Goal: Transaction & Acquisition: Purchase product/service

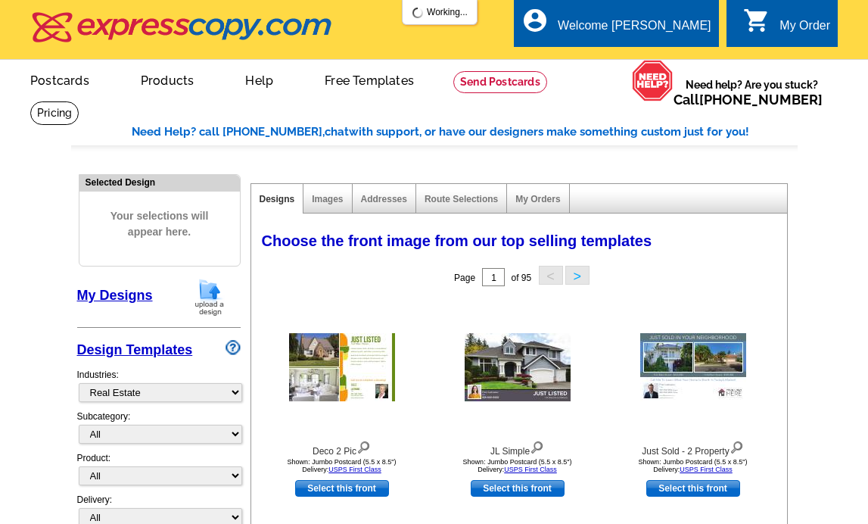
select select "785"
click at [207, 305] on img at bounding box center [209, 297] width 39 height 39
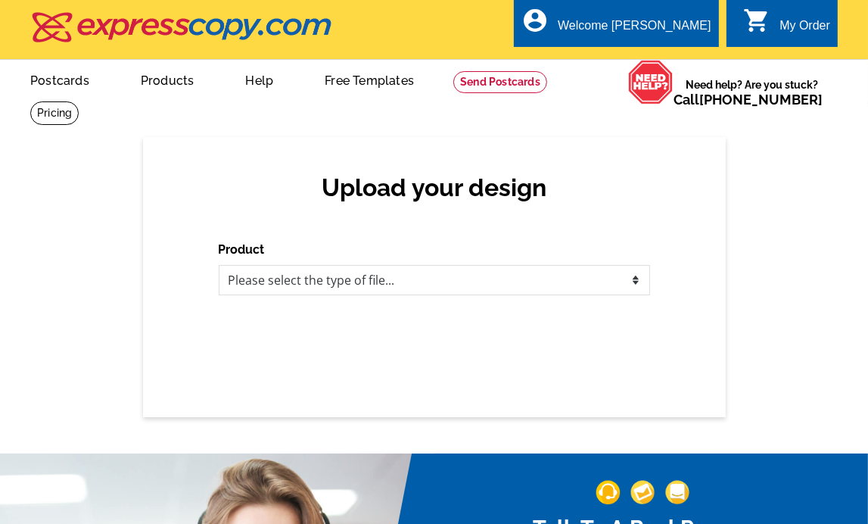
click at [218, 296] on div "Upload your design Product Please select the type of file... Postcards Business…" at bounding box center [434, 277] width 583 height 280
click at [259, 285] on select "Please select the type of file... Postcards Business Cards Letters and flyers G…" at bounding box center [434, 280] width 431 height 30
select select "1"
click at [219, 266] on select "Please select the type of file... Postcards Business Cards Letters and flyers G…" at bounding box center [434, 280] width 431 height 30
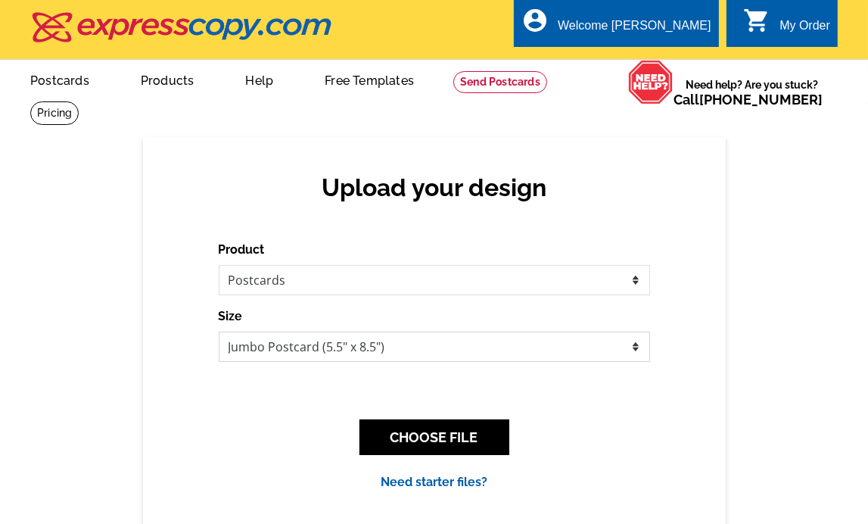
click at [498, 351] on select "Jumbo Postcard (5.5" x 8.5") Regular Postcard (4.25" x 5.6") Panoramic Postcard…" at bounding box center [434, 347] width 431 height 30
select select "1"
click at [219, 332] on select "Jumbo Postcard (5.5" x 8.5") Regular Postcard (4.25" x 5.6") Panoramic Postcard…" at bounding box center [434, 347] width 431 height 30
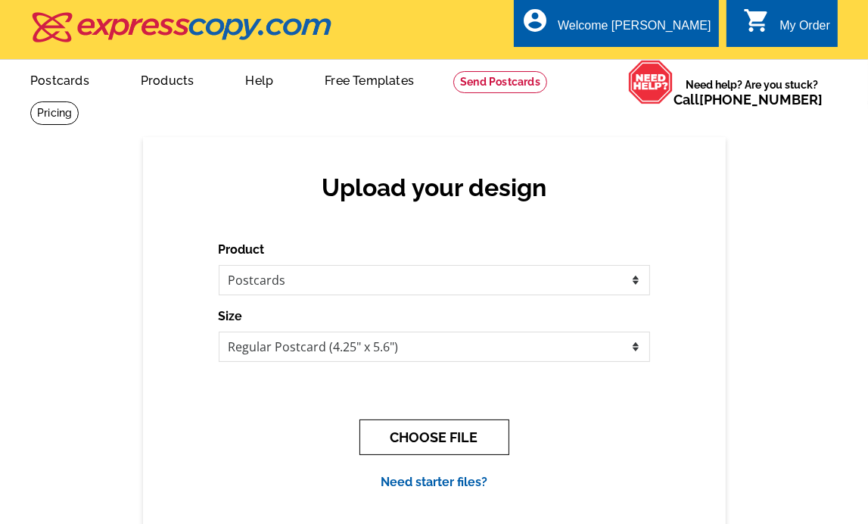
click at [442, 435] on button "CHOOSE FILE" at bounding box center [435, 437] width 150 height 36
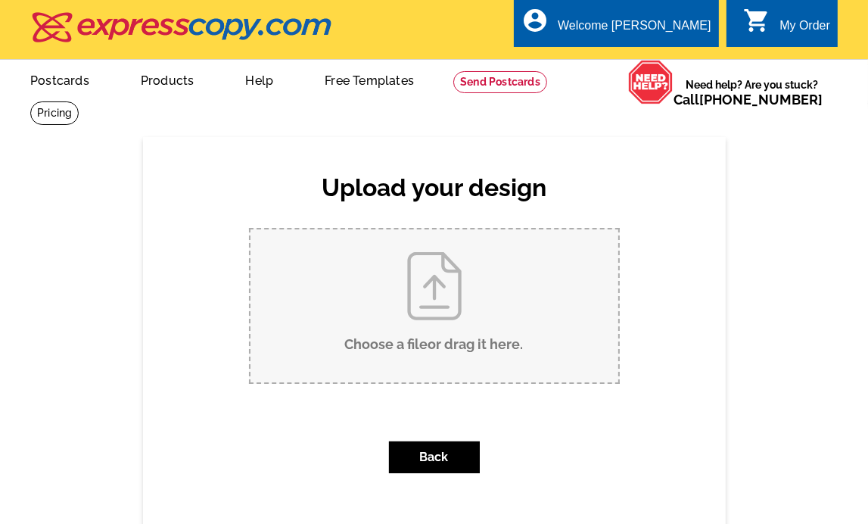
click at [409, 309] on input "Choose a file or drag it here ." at bounding box center [435, 305] width 368 height 153
type input "C:\fakepath\Just Sold - 5 Mist Flower Rd.pdf"
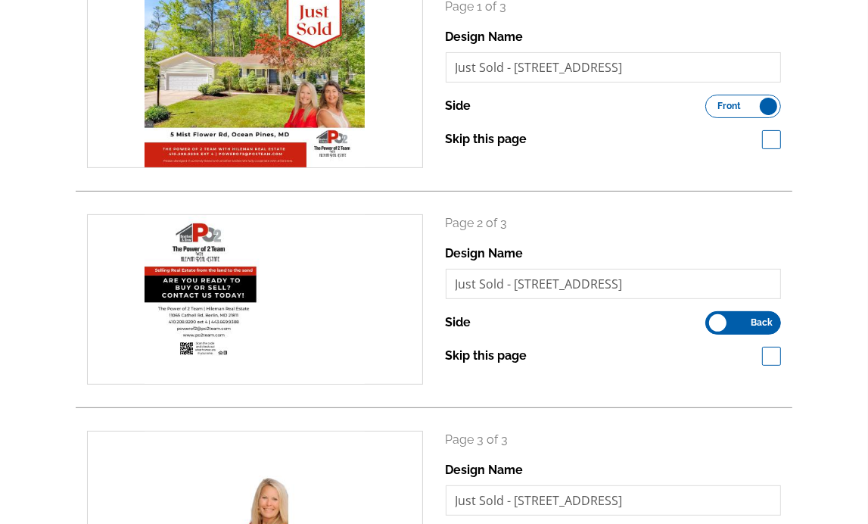
scroll to position [378, 0]
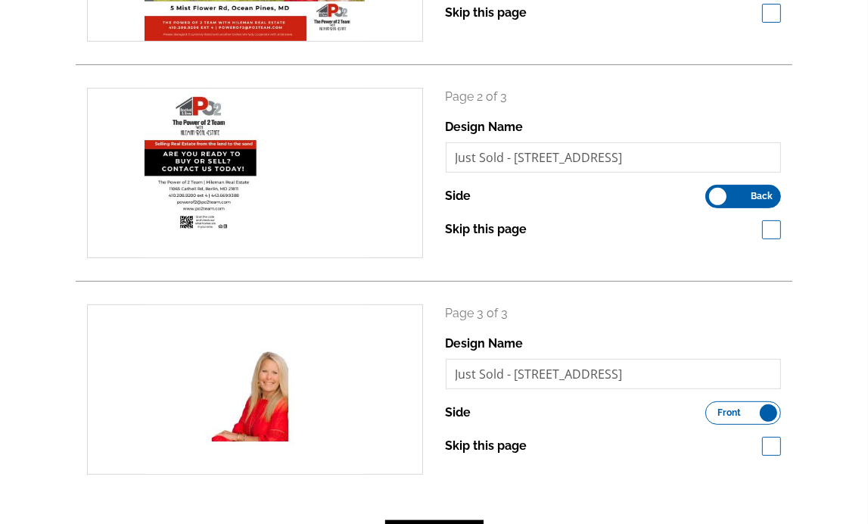
click at [778, 451] on span at bounding box center [771, 446] width 19 height 19
checkbox input "true"
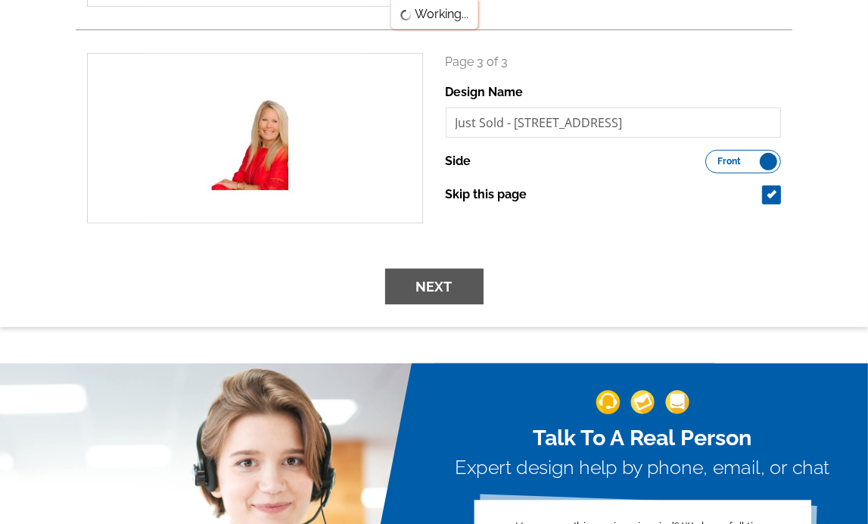
scroll to position [630, 0]
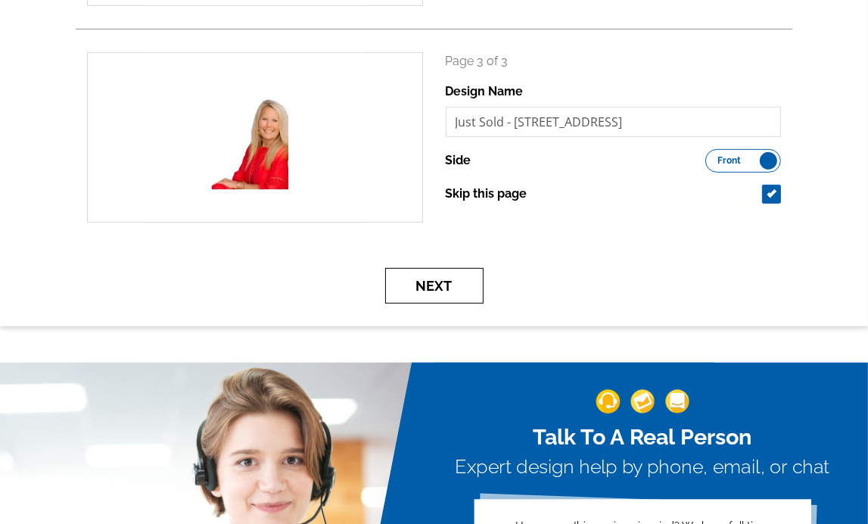
click at [447, 293] on button "Next" at bounding box center [434, 286] width 98 height 36
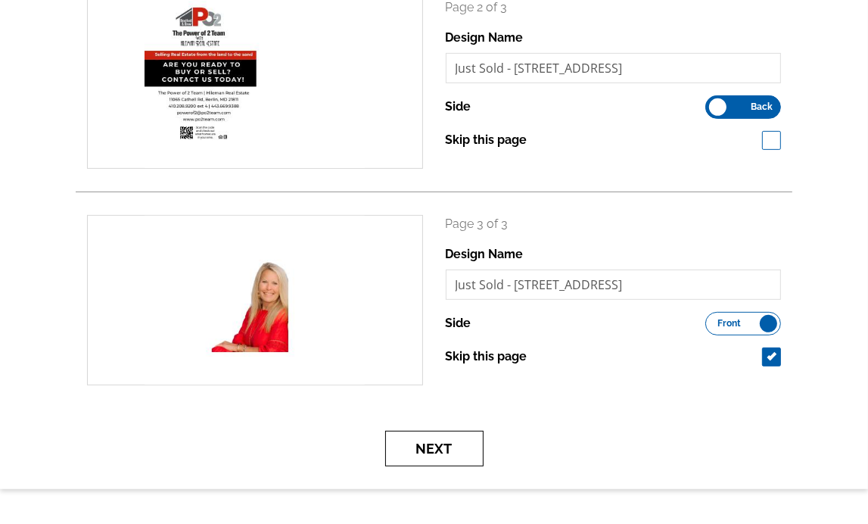
scroll to position [504, 0]
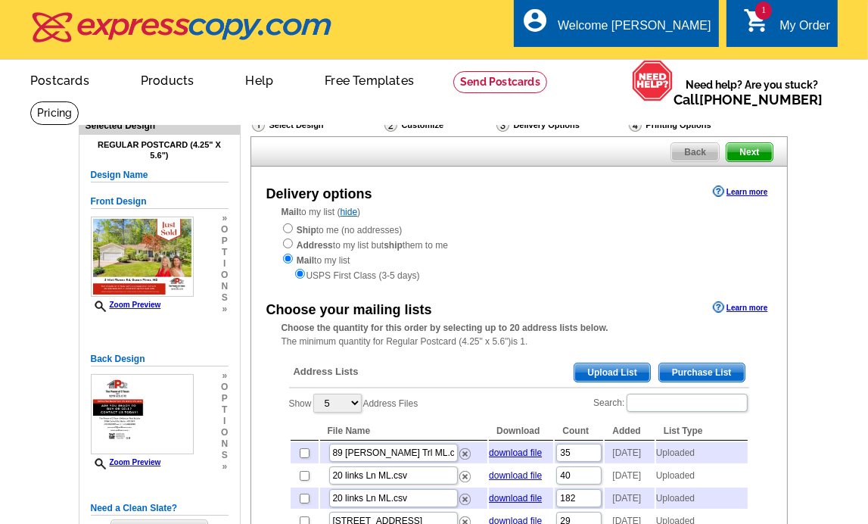
click at [630, 378] on span "Upload List" at bounding box center [611, 372] width 75 height 18
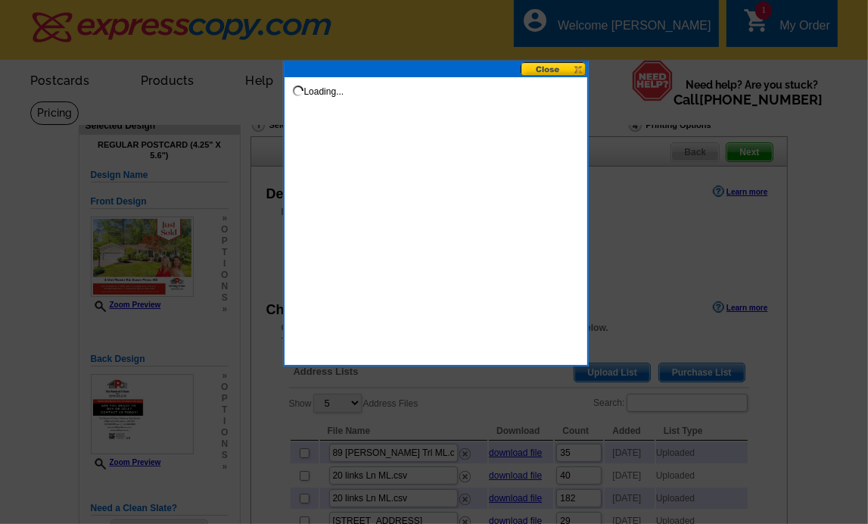
click at [559, 70] on button at bounding box center [554, 69] width 67 height 14
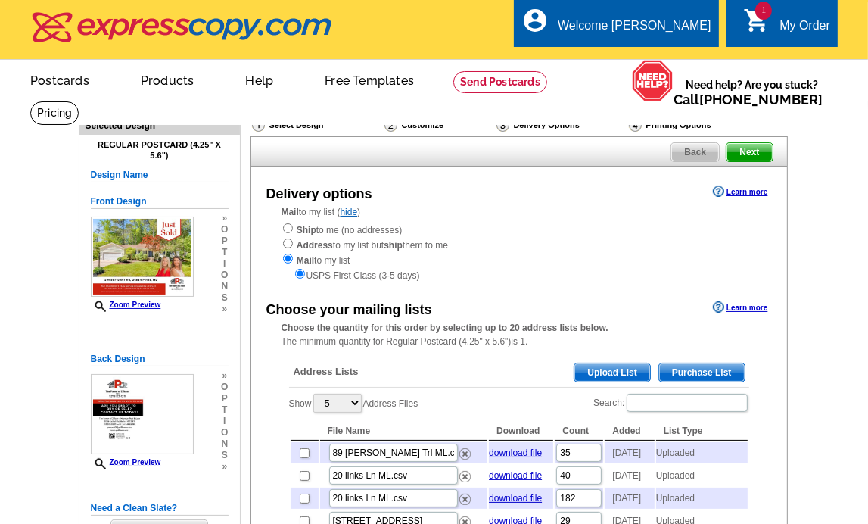
click at [622, 373] on span "Upload List" at bounding box center [611, 372] width 75 height 18
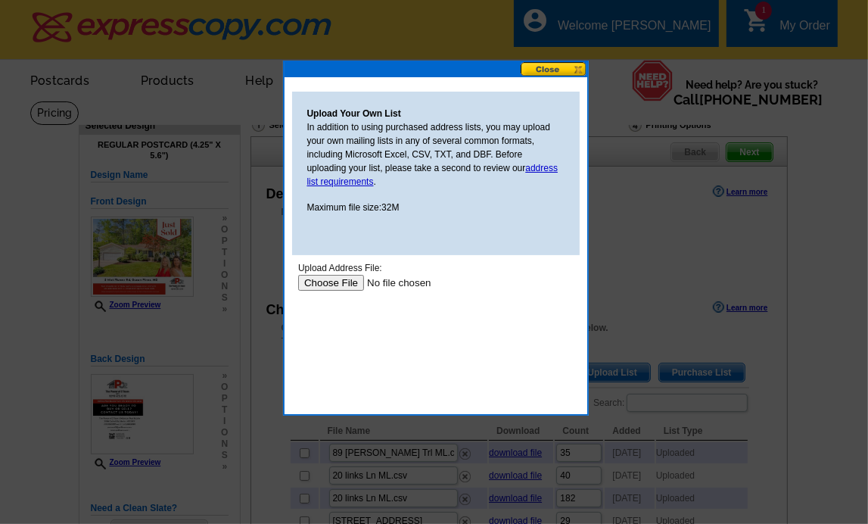
click at [335, 275] on input "file" at bounding box center [392, 282] width 191 height 16
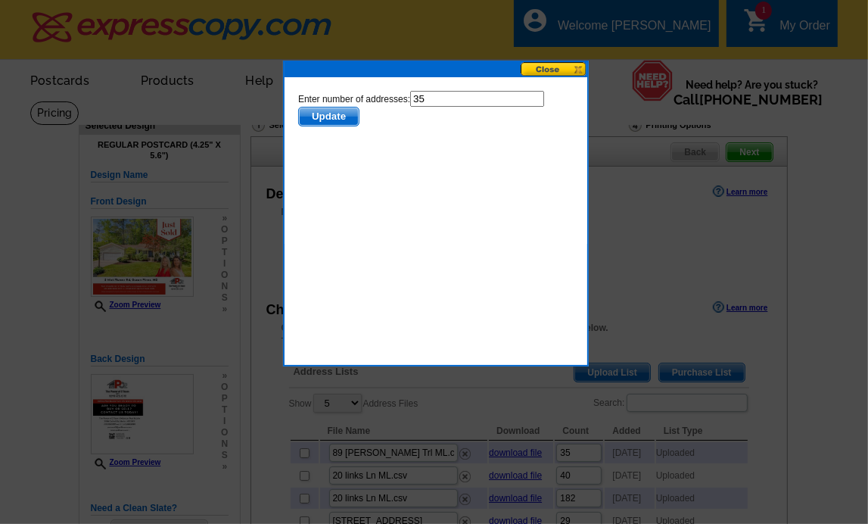
click at [330, 110] on span "Update" at bounding box center [328, 116] width 60 height 18
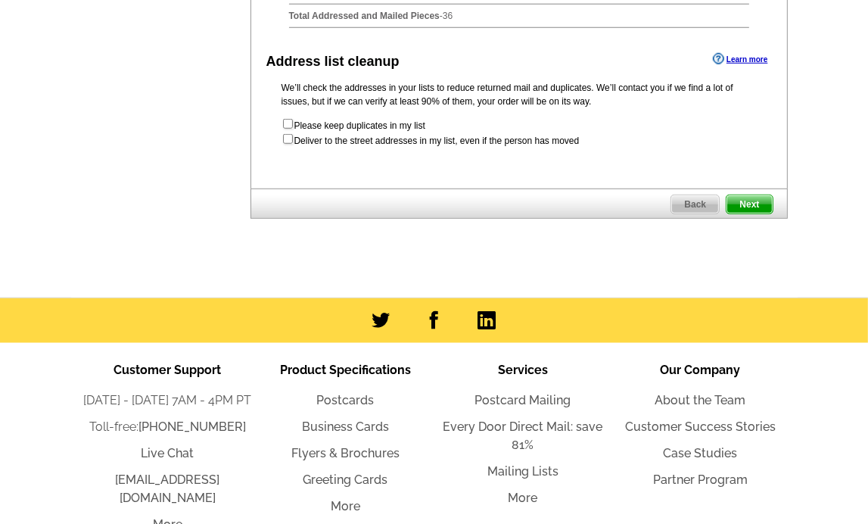
scroll to position [1007, 0]
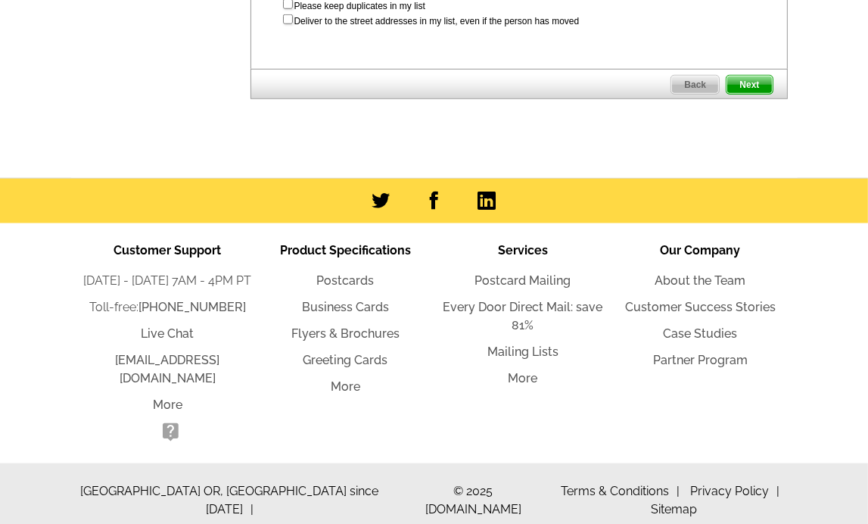
click at [288, 28] on form "Please keep duplicates in my list Deliver to the street addresses in my list, e…" at bounding box center [519, 13] width 475 height 30
click at [288, 24] on input "checkbox" at bounding box center [288, 19] width 10 height 10
checkbox input "true"
radio input "true"
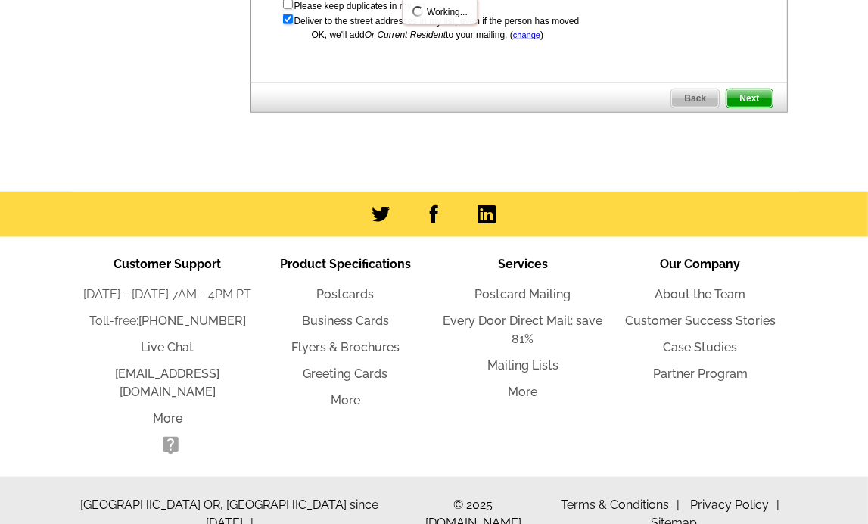
scroll to position [0, 0]
click at [757, 107] on span "Next" at bounding box center [749, 98] width 45 height 18
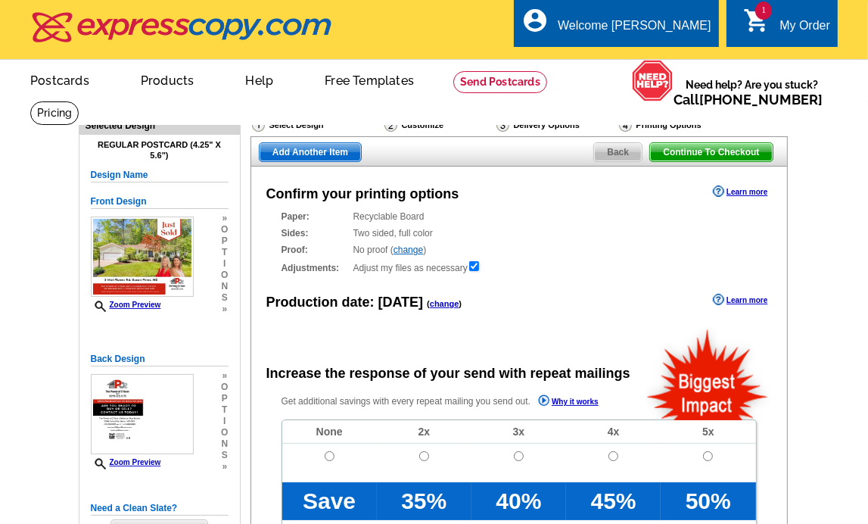
click at [332, 450] on td at bounding box center [329, 463] width 95 height 39
click at [332, 452] on input "radio" at bounding box center [330, 456] width 10 height 10
radio input "true"
click at [338, 158] on span "Add Another Item" at bounding box center [310, 152] width 101 height 18
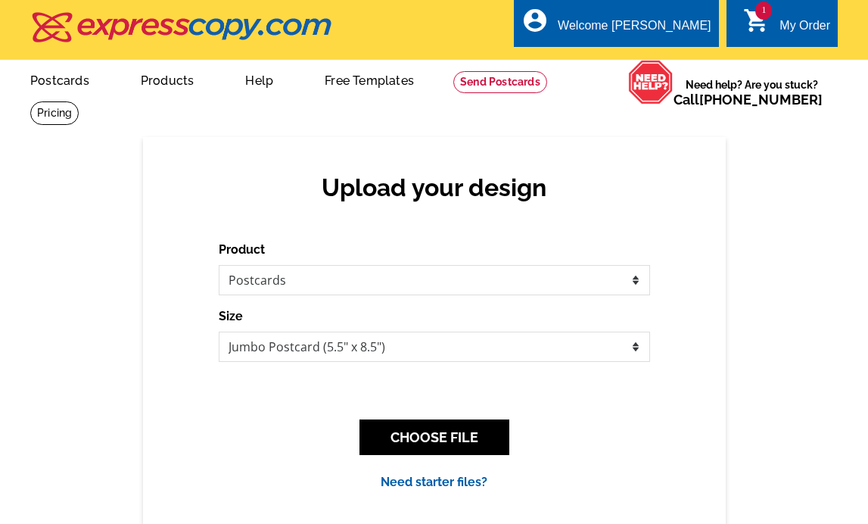
select select "1"
click at [219, 332] on select "Jumbo Postcard (5.5" x 8.5") Regular Postcard (4.25" x 5.6") Panoramic Postcard…" at bounding box center [434, 347] width 431 height 30
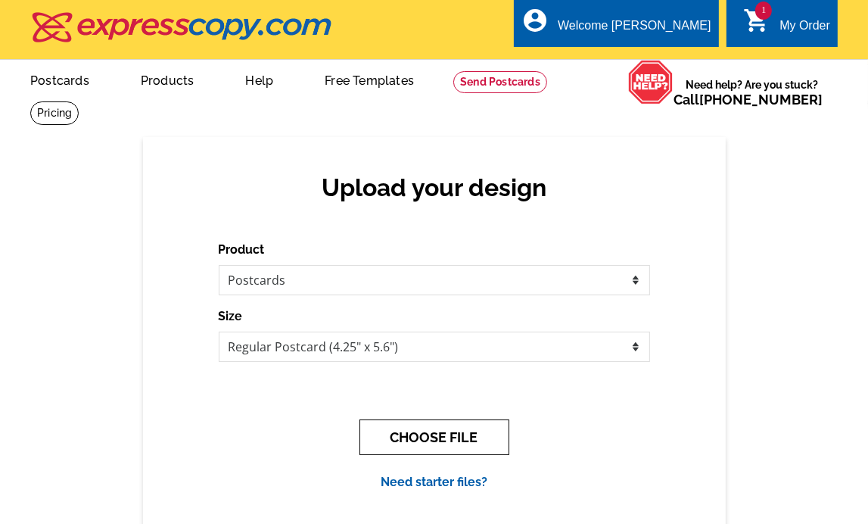
click at [454, 441] on button "CHOOSE FILE" at bounding box center [435, 437] width 150 height 36
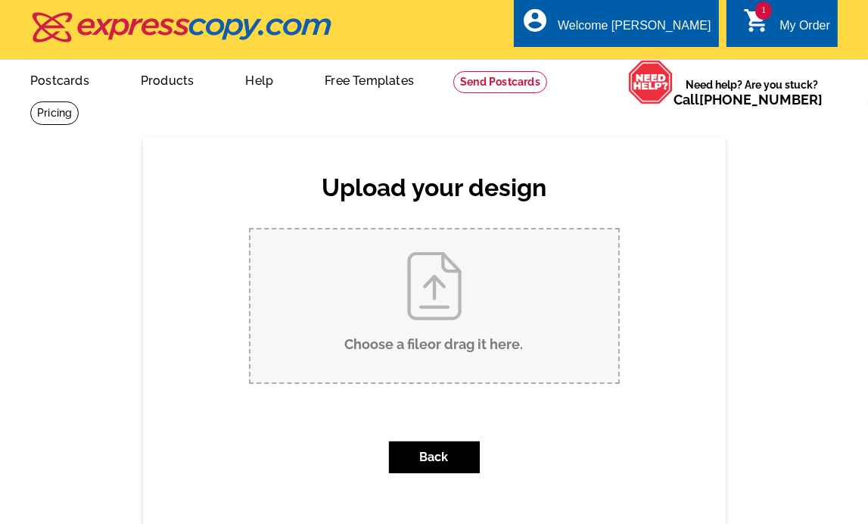
click at [471, 356] on input "Choose a file or drag it here ." at bounding box center [435, 305] width 368 height 153
type input "C:\fakepath\Just Sold - 11411 Terrapin Point Rd.pdf"
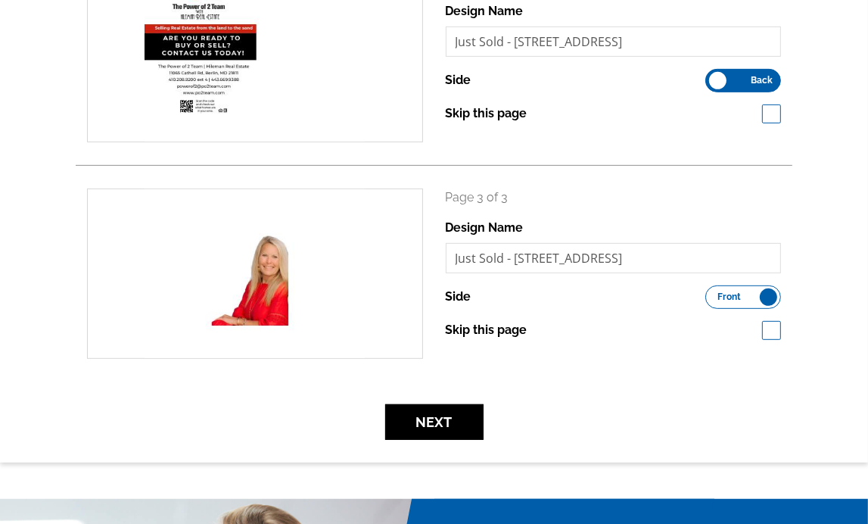
scroll to position [630, 0]
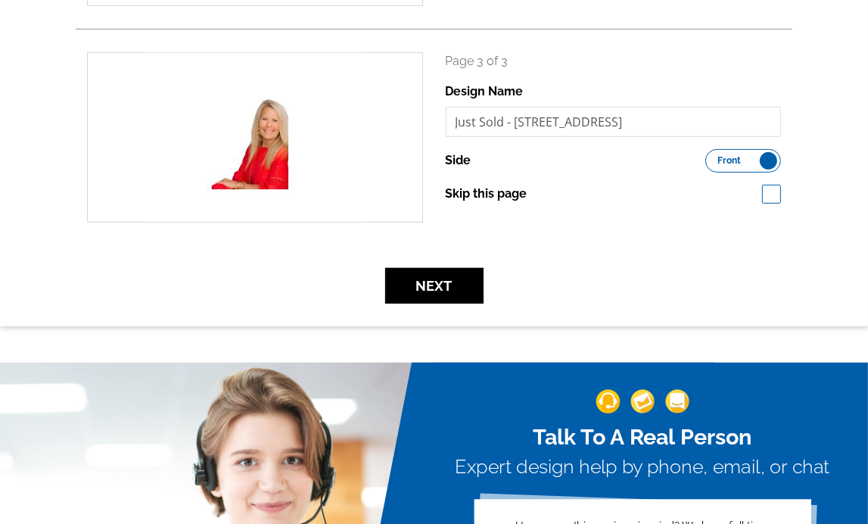
click at [772, 202] on span at bounding box center [771, 194] width 19 height 19
checkbox input "true"
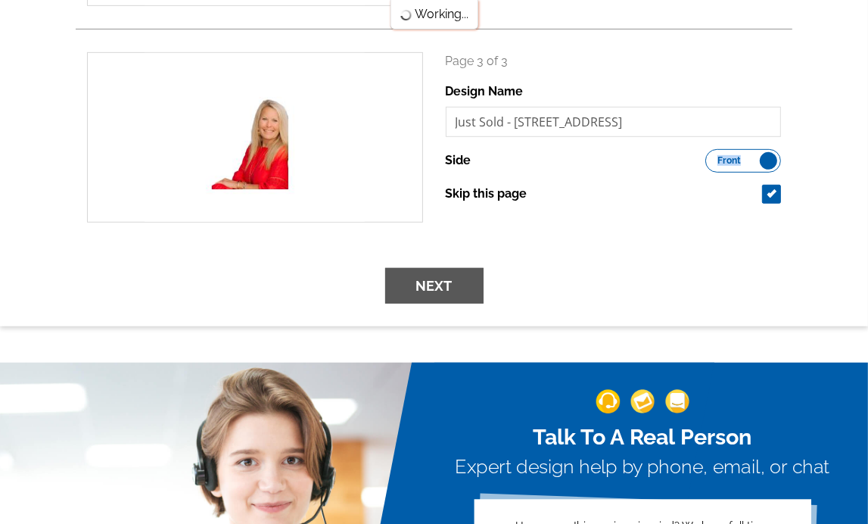
click at [739, 161] on label "Front Back" at bounding box center [743, 160] width 76 height 23
click at [743, 162] on label "Front Back" at bounding box center [743, 160] width 76 height 23
click at [713, 157] on input "Front Back" at bounding box center [713, 157] width 0 height 0
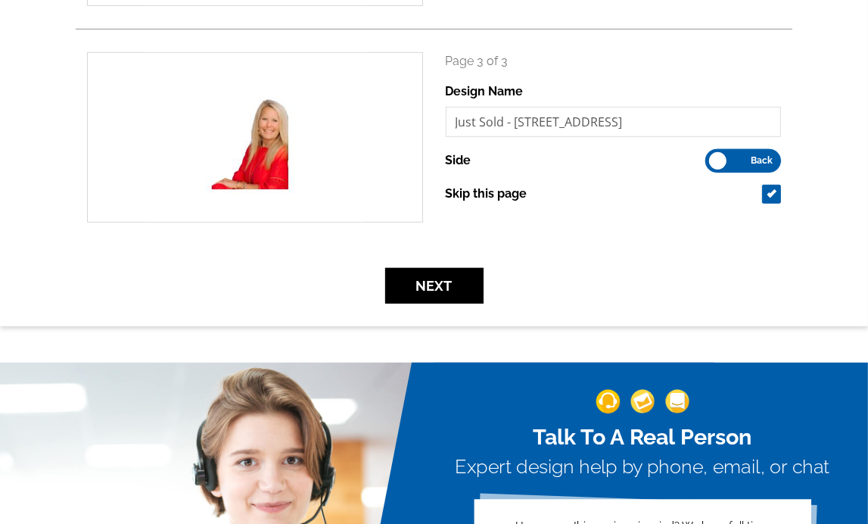
scroll to position [0, 0]
click at [456, 294] on button "Next" at bounding box center [434, 286] width 98 height 36
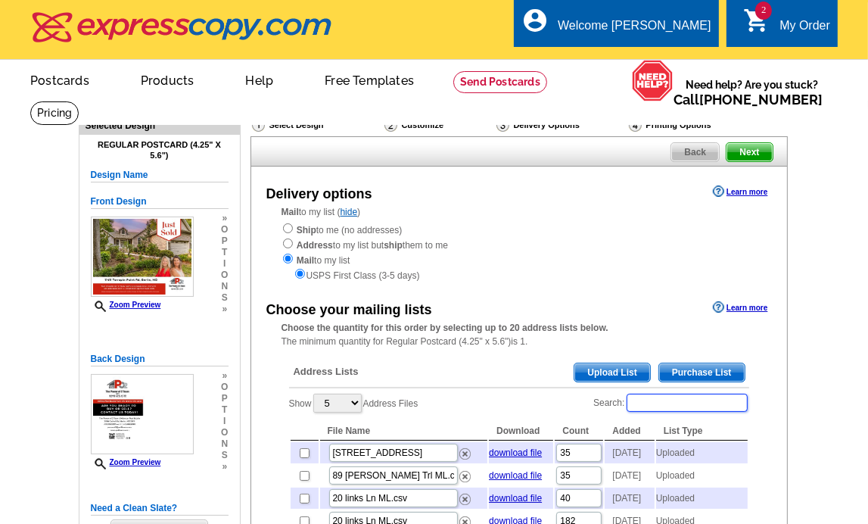
click at [655, 409] on input "Search:" at bounding box center [687, 403] width 121 height 18
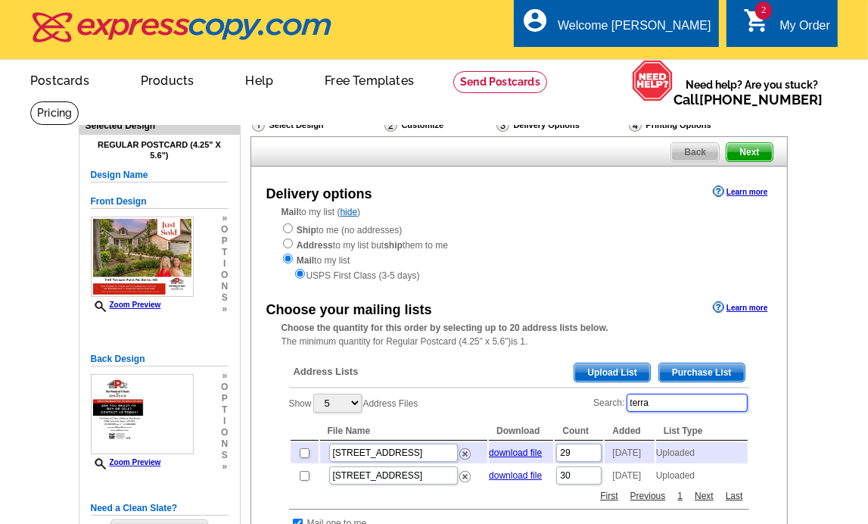
type input "terra"
click at [307, 451] on input "checkbox" at bounding box center [305, 453] width 10 height 10
checkbox input "true"
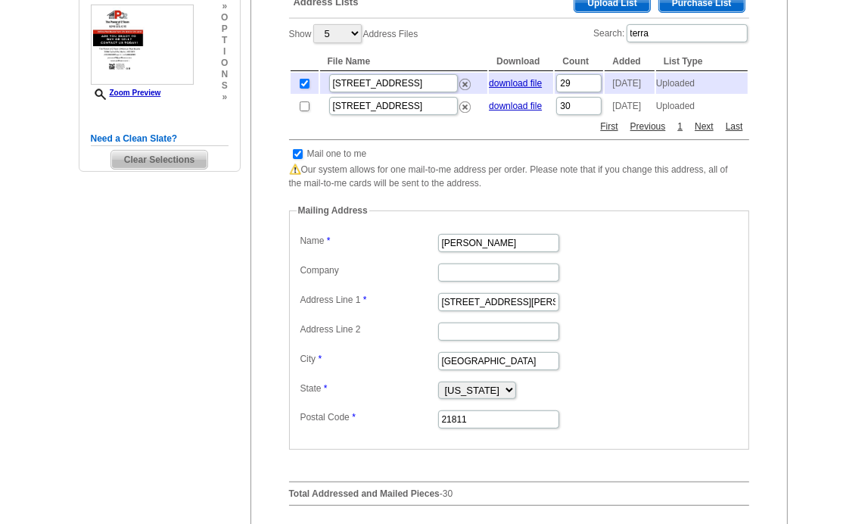
scroll to position [630, 0]
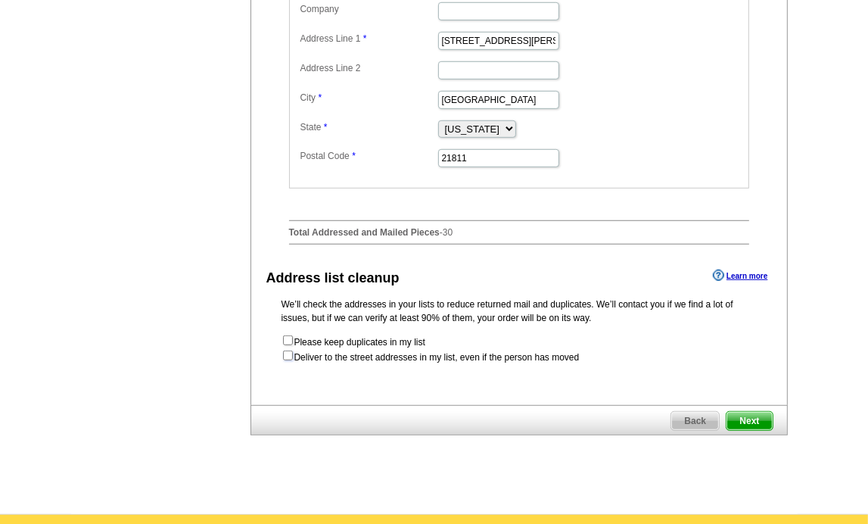
click at [286, 360] on input "checkbox" at bounding box center [288, 355] width 10 height 10
checkbox input "true"
radio input "true"
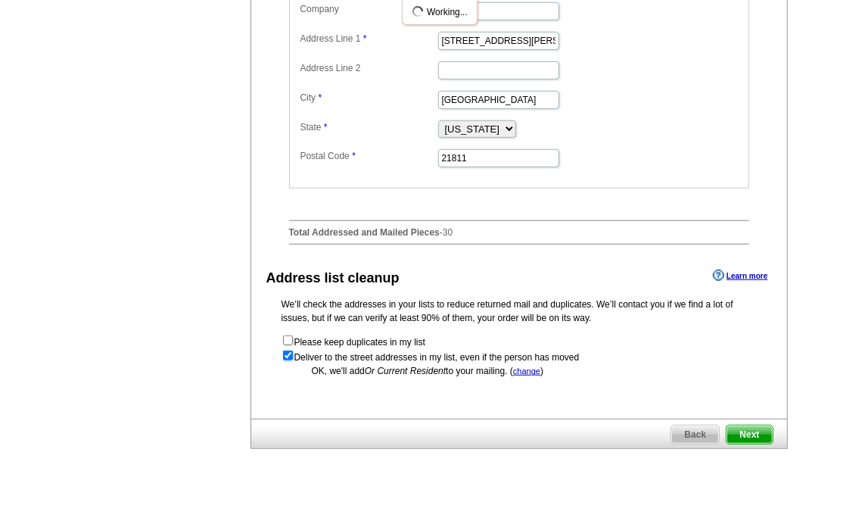
scroll to position [0, 0]
click at [744, 444] on span "Next" at bounding box center [749, 434] width 45 height 18
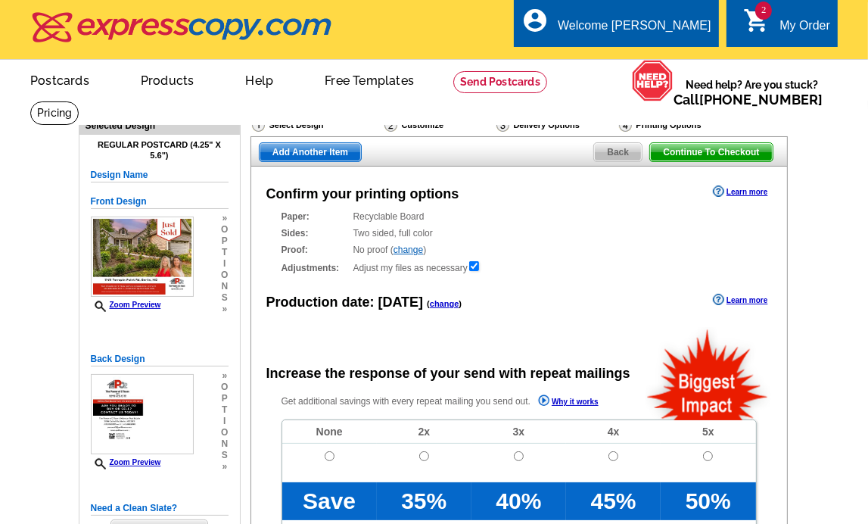
radio input "false"
click at [328, 461] on input "radio" at bounding box center [330, 456] width 10 height 10
radio input "true"
click at [704, 154] on span "Continue To Checkout" at bounding box center [711, 152] width 122 height 18
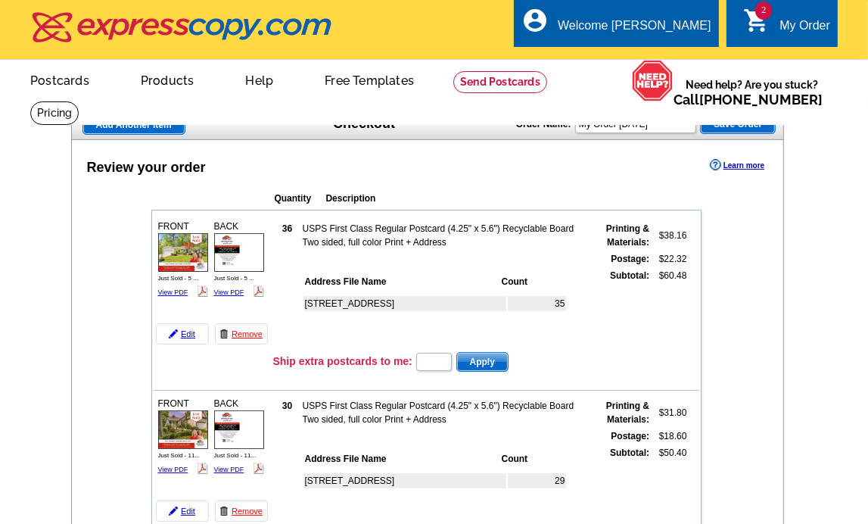
click at [467, 198] on th "Description" at bounding box center [463, 198] width 277 height 15
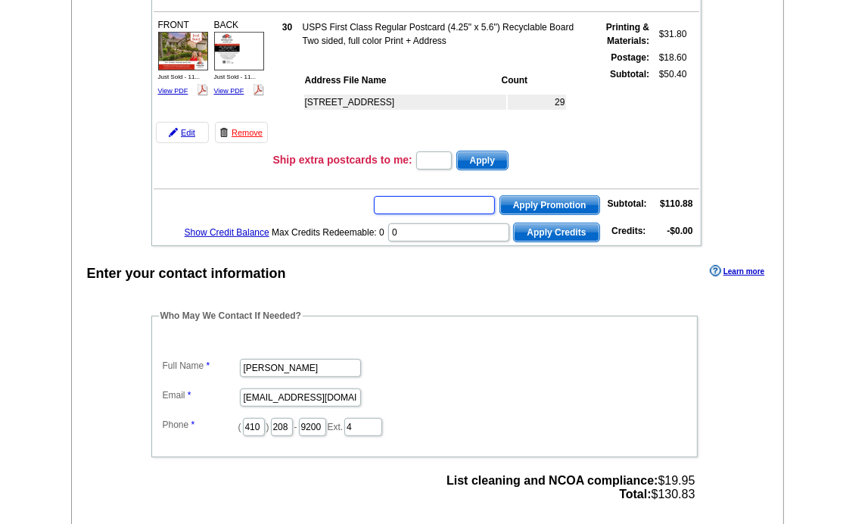
click at [456, 198] on input "text" at bounding box center [434, 205] width 121 height 18
paste input "GROW0725"
type input "GROW0725"
click at [537, 200] on span "Apply Promotion" at bounding box center [549, 205] width 99 height 18
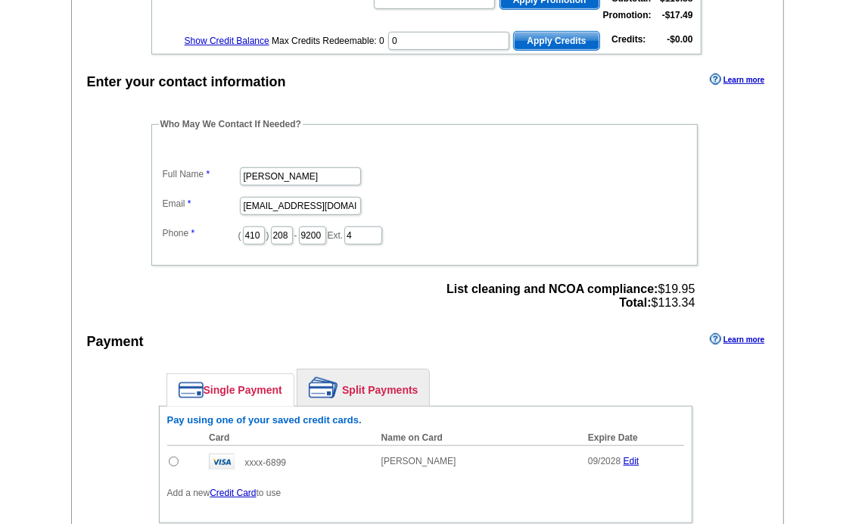
scroll to position [757, 0]
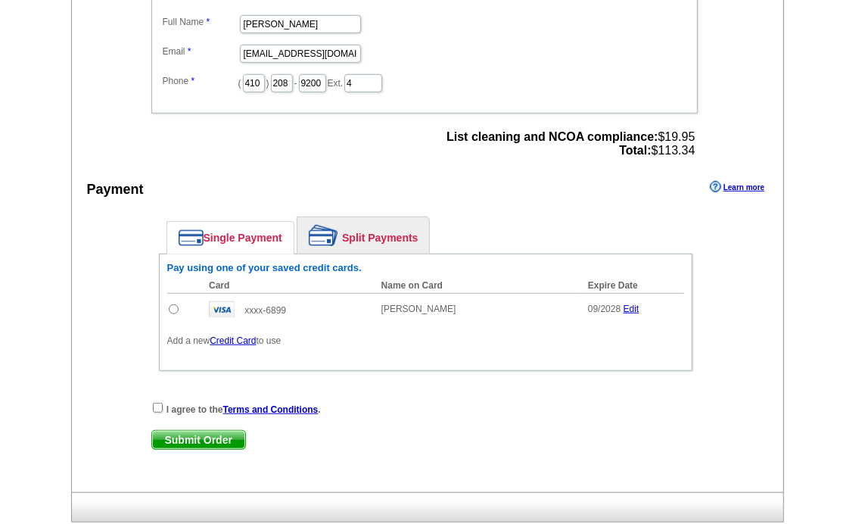
click at [173, 304] on input "radio" at bounding box center [174, 309] width 10 height 10
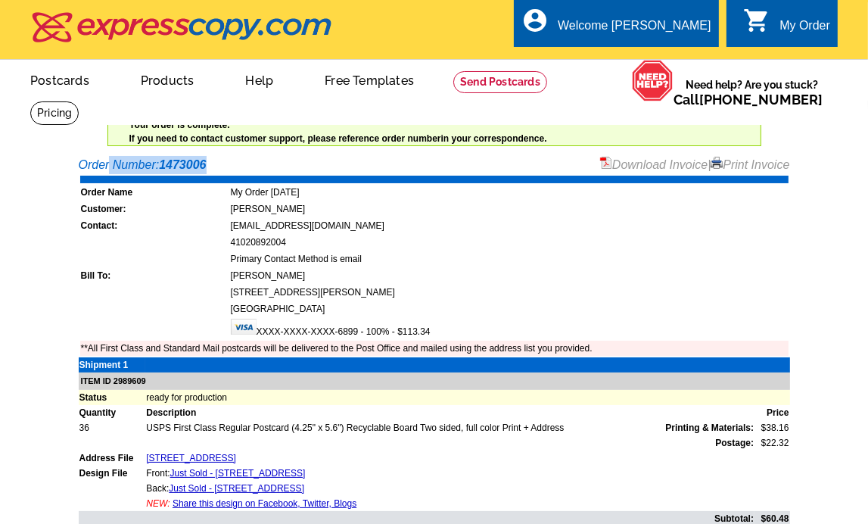
drag, startPoint x: 214, startPoint y: 164, endPoint x: 67, endPoint y: 158, distance: 147.0
click at [67, 158] on main "Order Number: 1473006 Download Invoice | Print Invoice Order Name My Order [DAT…" at bounding box center [434, 483] width 868 height 671
copy div "Order Number: 1473006"
